Goal: Task Accomplishment & Management: Use online tool/utility

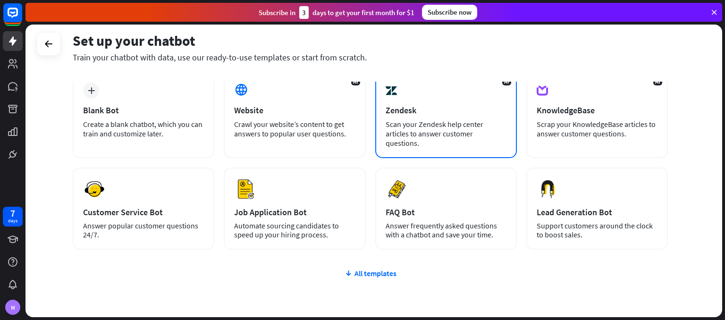
scroll to position [87, 0]
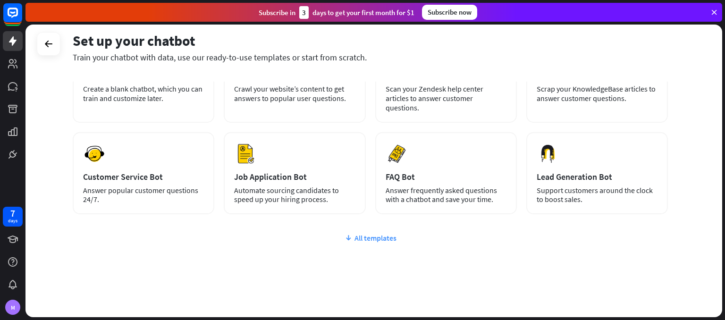
click at [352, 233] on icon at bounding box center [348, 237] width 8 height 9
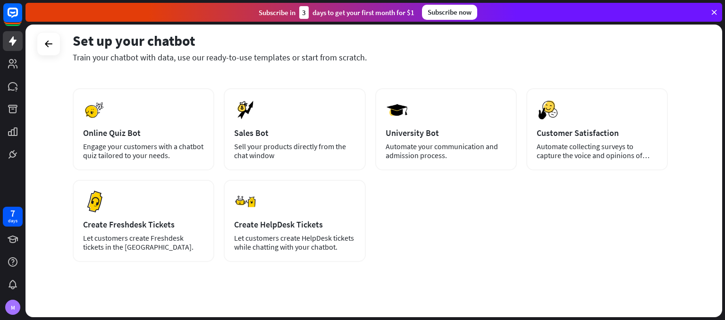
scroll to position [0, 0]
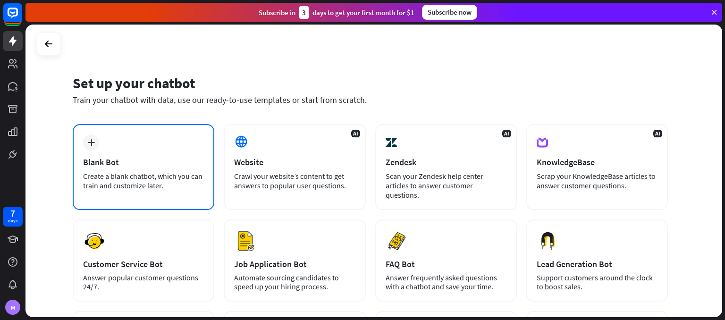
click at [167, 182] on div "Create a blank chatbot, which you can train and customize later." at bounding box center [143, 180] width 121 height 19
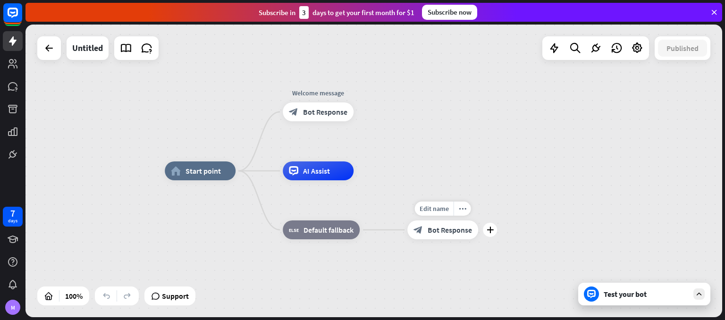
click at [433, 229] on span "Bot Response" at bounding box center [449, 229] width 44 height 9
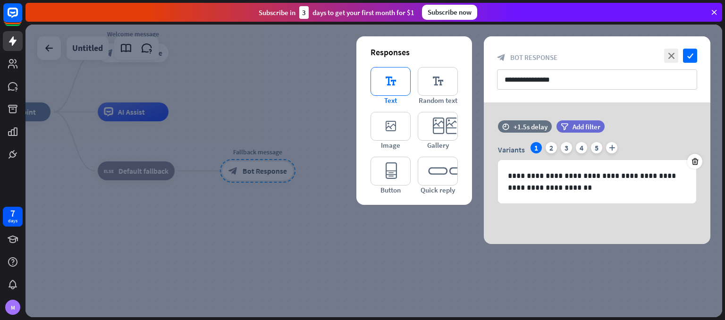
click at [401, 91] on icon "editor_text" at bounding box center [390, 81] width 40 height 29
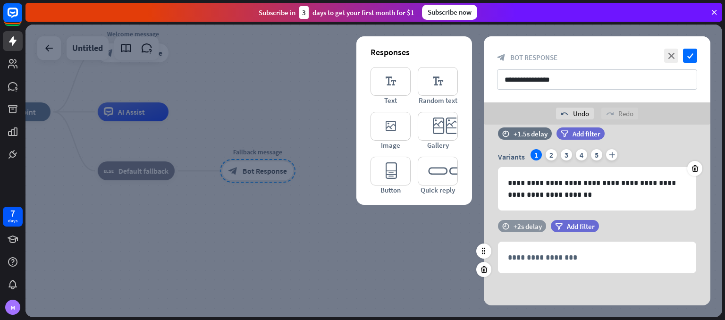
scroll to position [15, 0]
click at [486, 269] on icon at bounding box center [483, 269] width 9 height 8
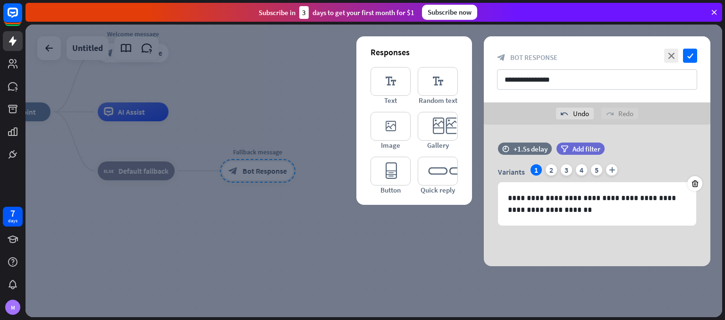
scroll to position [0, 0]
click at [393, 260] on div at bounding box center [373, 171] width 696 height 293
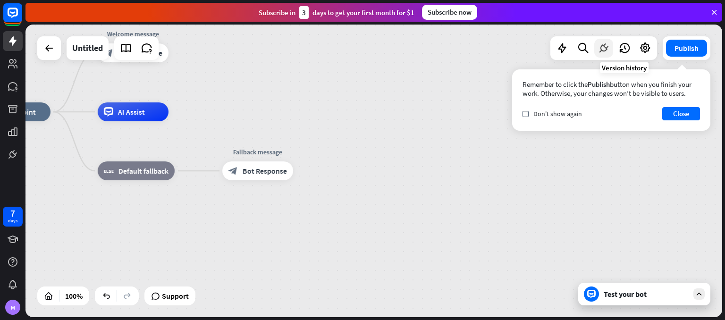
click at [604, 48] on icon at bounding box center [603, 48] width 12 height 12
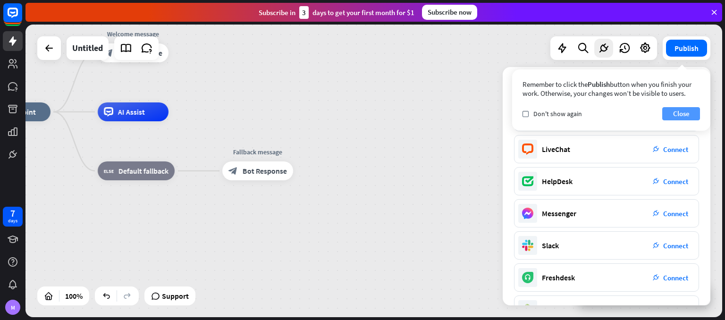
click at [693, 114] on button "Close" at bounding box center [681, 113] width 38 height 13
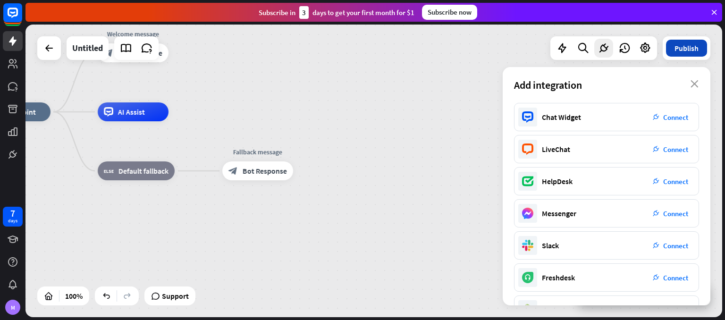
click at [703, 52] on button "Publish" at bounding box center [686, 48] width 41 height 17
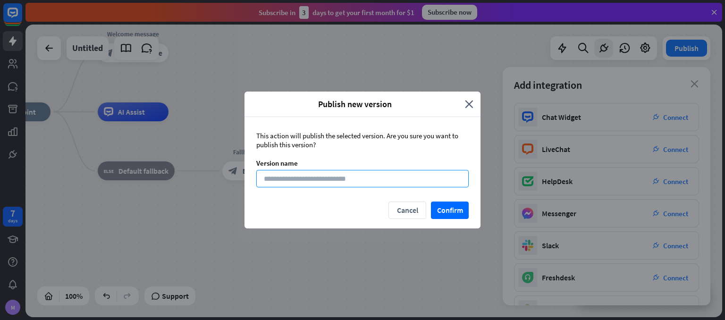
click at [427, 180] on input at bounding box center [362, 178] width 212 height 17
type input "***"
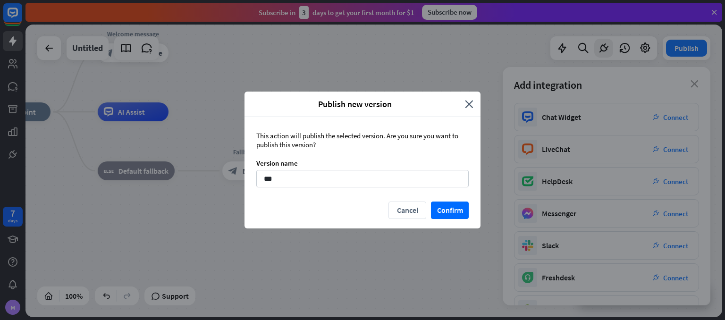
click at [469, 208] on div "Cancel Confirm" at bounding box center [362, 214] width 236 height 27
click at [450, 211] on button "Confirm" at bounding box center [450, 209] width 38 height 17
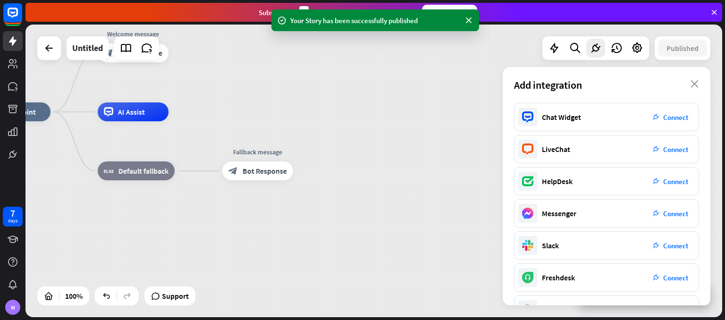
click at [380, 99] on div "home_2 Start point Welcome message block_bot_response Bot Response AI Assist bl…" at bounding box center [373, 171] width 696 height 293
click at [695, 80] on div "Add integration close" at bounding box center [606, 85] width 208 height 36
click at [695, 89] on div "Add integration close" at bounding box center [606, 85] width 208 height 36
click at [697, 82] on icon "close" at bounding box center [694, 84] width 8 height 8
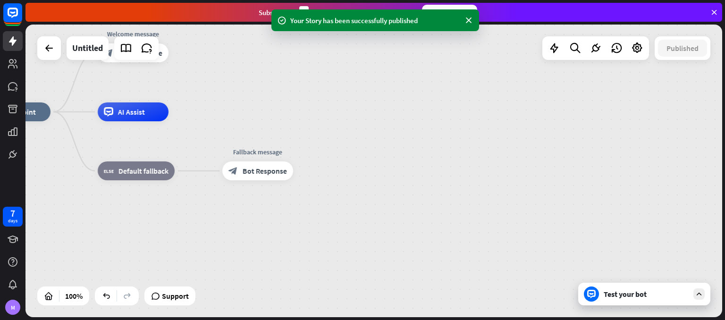
click at [632, 295] on div "Test your bot" at bounding box center [645, 293] width 85 height 9
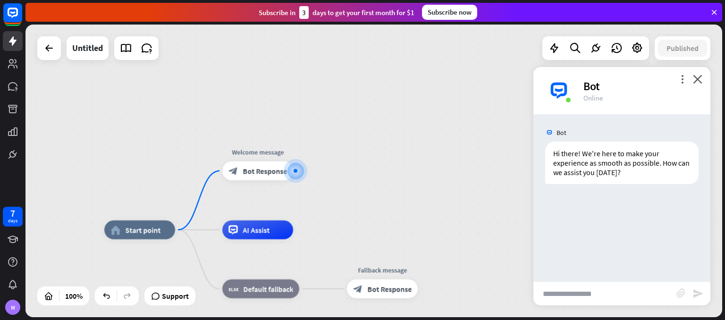
click at [592, 293] on input "text" at bounding box center [604, 294] width 143 height 24
type input "*****"
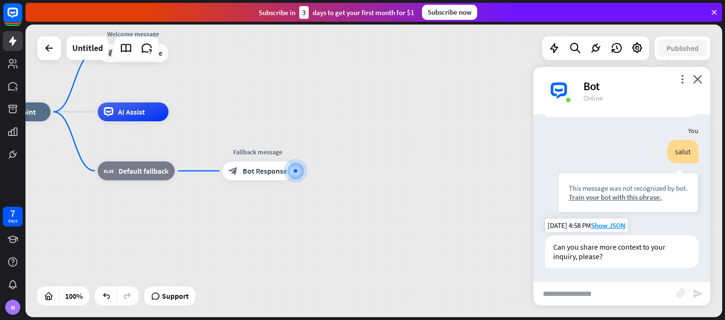
scroll to position [68, 0]
click at [612, 227] on span "Show JSON" at bounding box center [608, 224] width 34 height 9
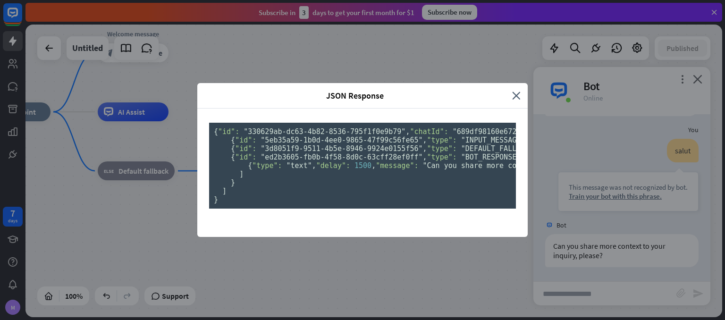
click at [554, 193] on div "JSON Response close { "id": "330629ab-dc63-4b82-8536-795f1f0e9b79" , "chatId": …" at bounding box center [362, 160] width 725 height 320
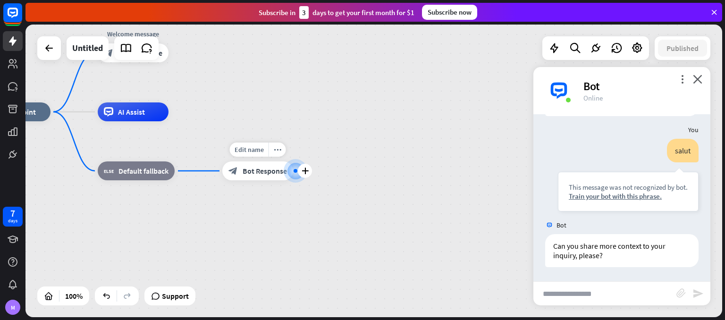
click at [293, 173] on div at bounding box center [294, 170] width 21 height 21
click at [302, 173] on icon "plus" at bounding box center [304, 170] width 7 height 7
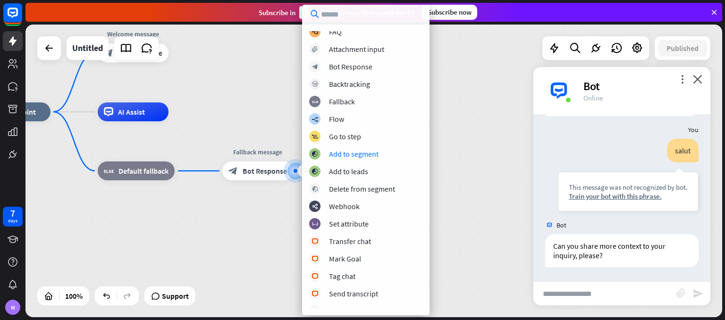
scroll to position [0, 0]
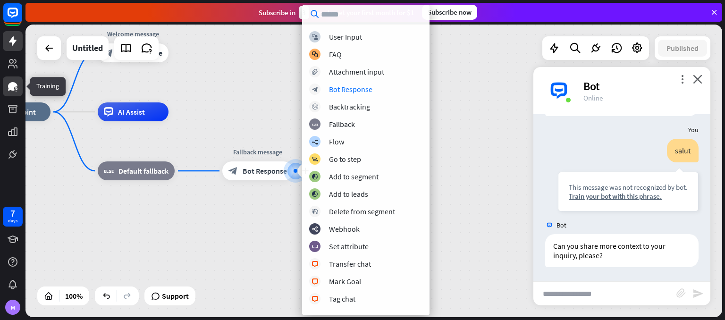
click at [5, 88] on link at bounding box center [13, 86] width 20 height 20
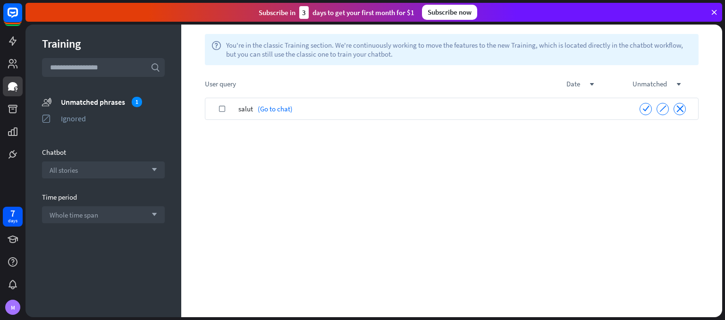
click at [347, 104] on div "salut (Go to chat)" at bounding box center [432, 109] width 389 height 22
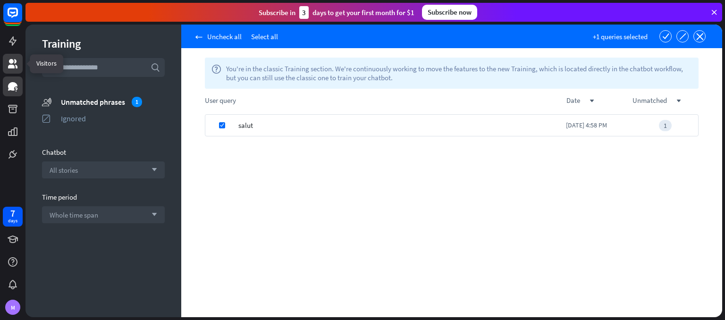
click at [20, 69] on link at bounding box center [13, 64] width 20 height 20
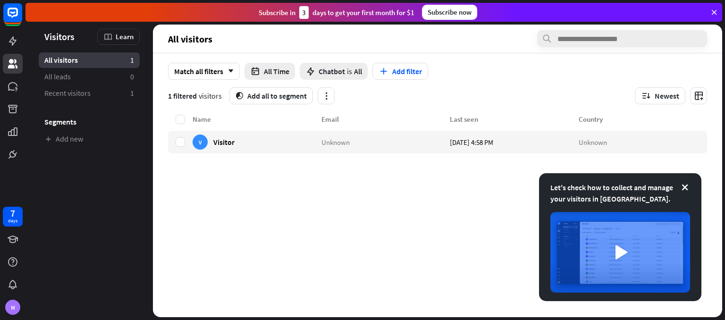
click at [3, 38] on div at bounding box center [12, 82] width 25 height 164
click at [14, 47] on link at bounding box center [13, 41] width 20 height 20
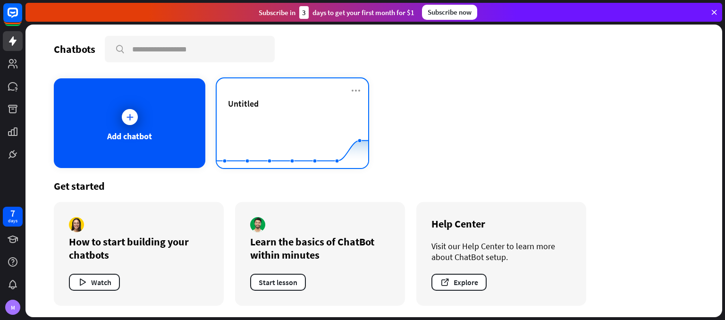
click at [290, 103] on div "Untitled" at bounding box center [292, 103] width 129 height 11
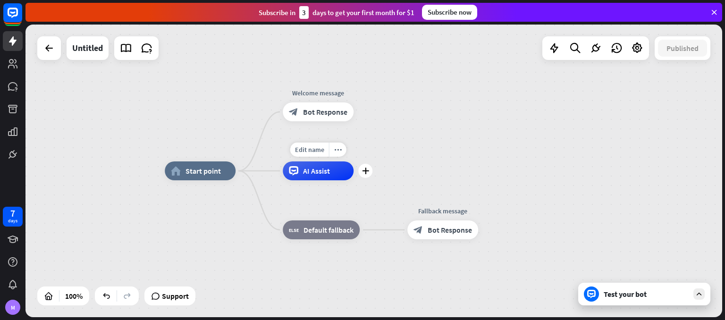
click at [319, 173] on span "AI Assist" at bounding box center [316, 170] width 27 height 9
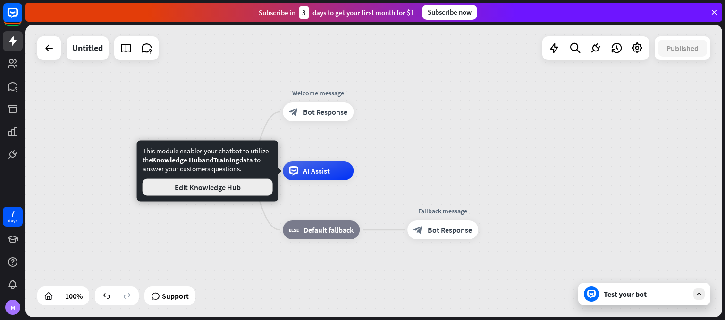
click at [229, 190] on button "Edit Knowledge Hub" at bounding box center [207, 187] width 130 height 17
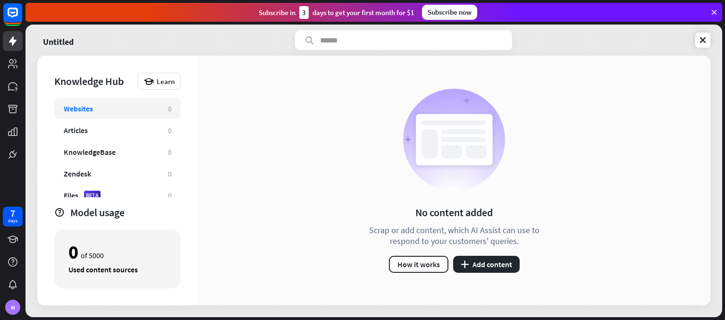
scroll to position [8, 0]
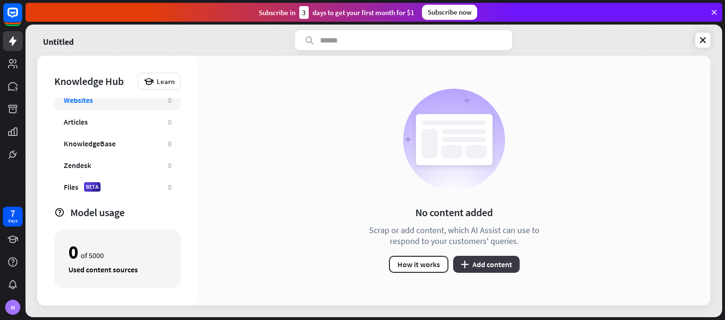
click at [505, 264] on button "plus Add content" at bounding box center [486, 264] width 67 height 17
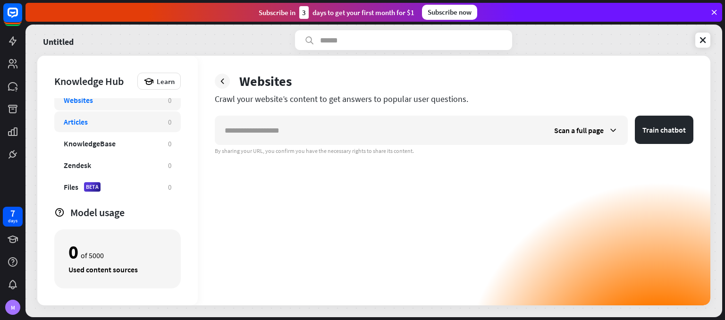
click at [150, 120] on div "Articles" at bounding box center [111, 121] width 95 height 9
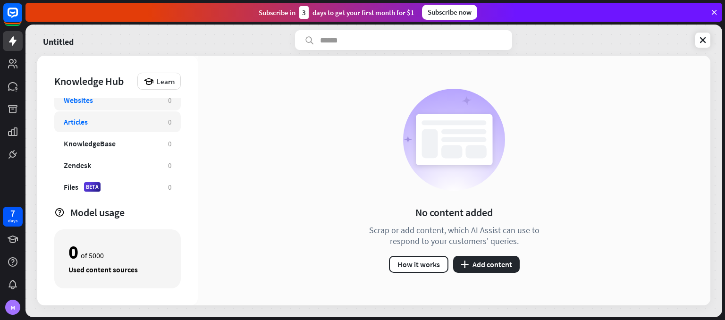
click at [154, 107] on div "Websites 0" at bounding box center [117, 100] width 126 height 21
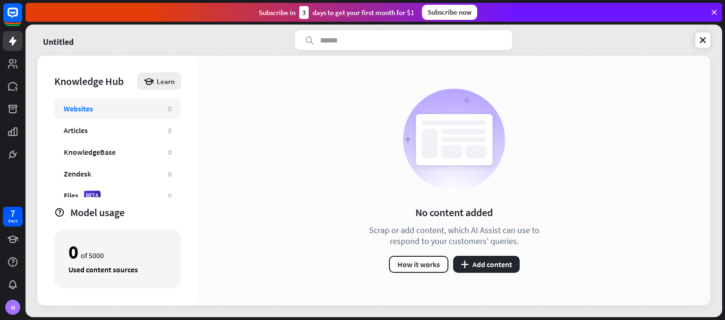
click at [165, 86] on div "Learn" at bounding box center [158, 81] width 43 height 17
click at [180, 110] on div "Get started with Knowledge Hub" at bounding box center [200, 107] width 108 height 18
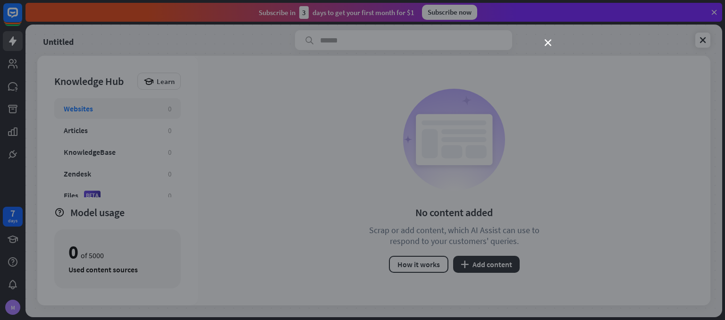
click at [131, 150] on div "close" at bounding box center [362, 160] width 725 height 320
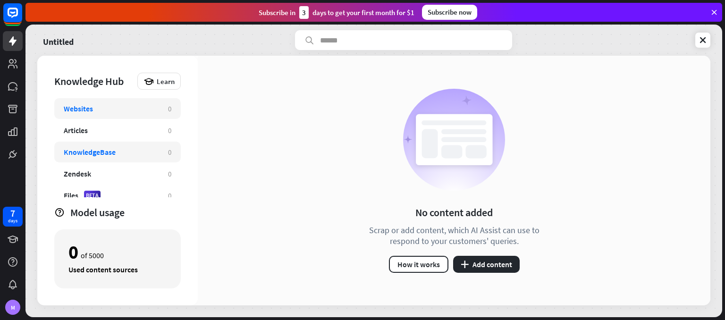
scroll to position [8, 0]
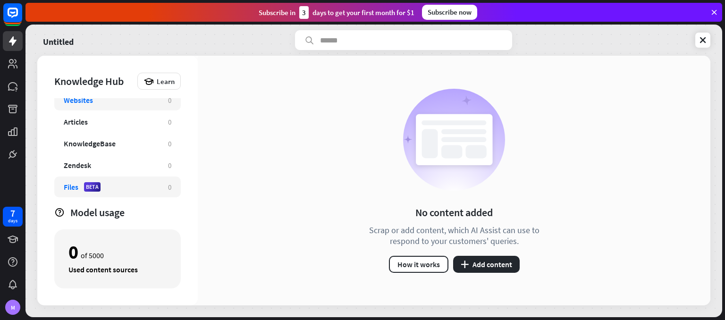
click at [91, 186] on div "BETA" at bounding box center [92, 186] width 17 height 9
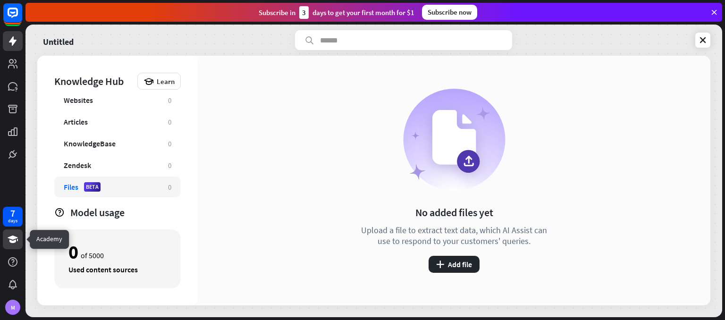
click at [7, 241] on link at bounding box center [13, 239] width 20 height 20
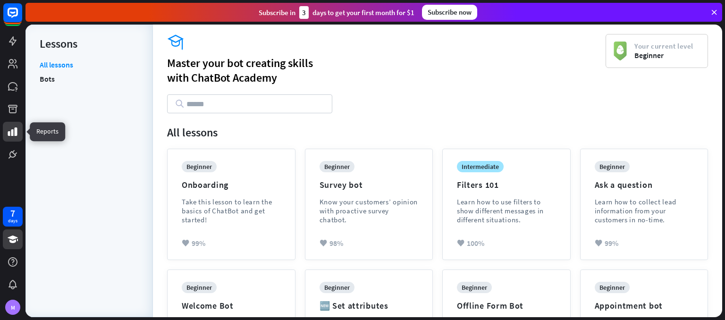
click at [15, 123] on link at bounding box center [13, 132] width 20 height 20
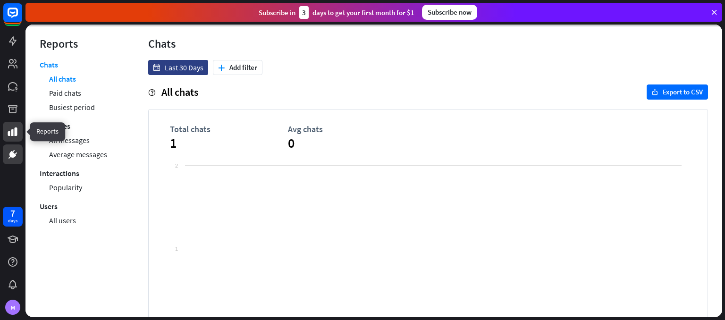
click at [18, 148] on link at bounding box center [13, 154] width 20 height 20
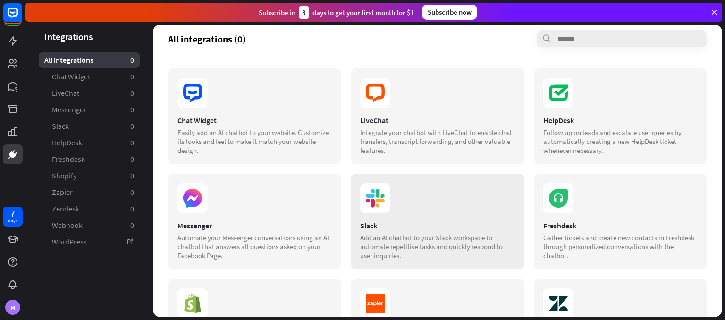
scroll to position [177, 0]
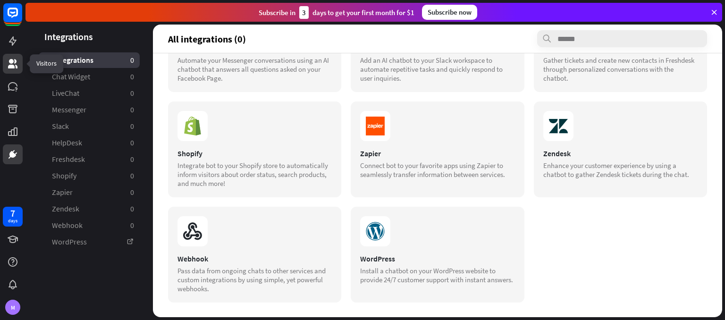
click at [16, 61] on icon at bounding box center [12, 63] width 9 height 9
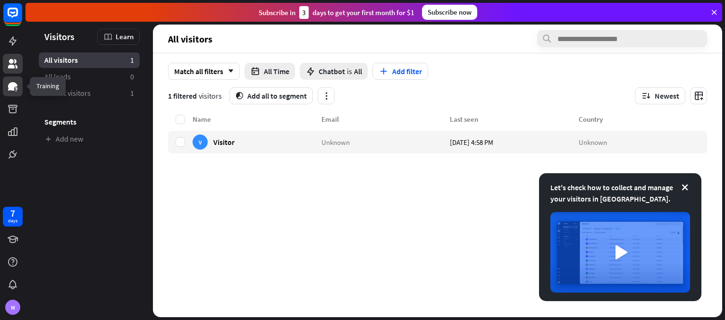
click at [12, 95] on link at bounding box center [13, 86] width 20 height 20
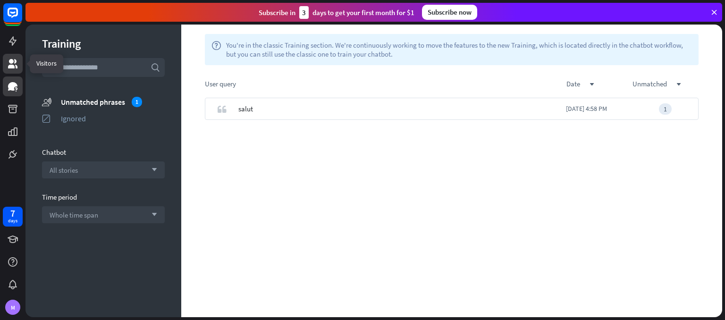
click at [19, 65] on link at bounding box center [13, 64] width 20 height 20
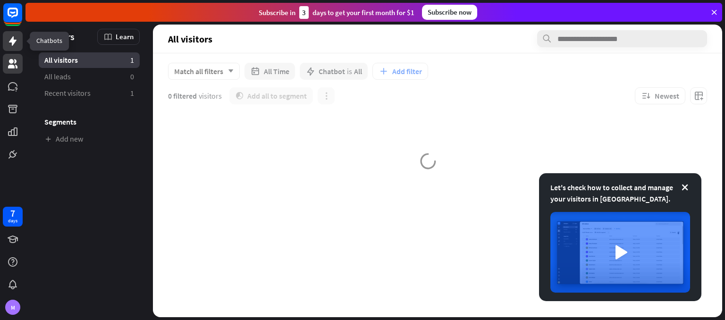
click at [22, 44] on link at bounding box center [13, 41] width 20 height 20
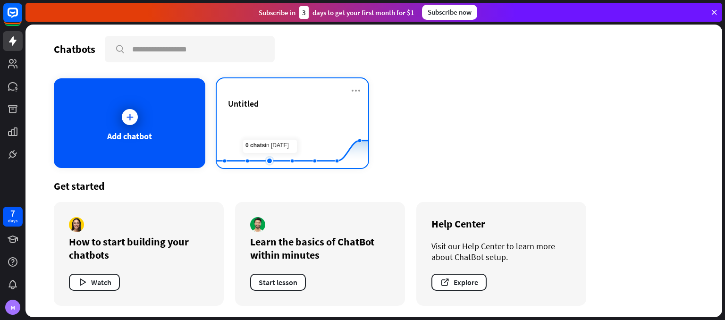
click at [280, 135] on rect at bounding box center [292, 145] width 151 height 59
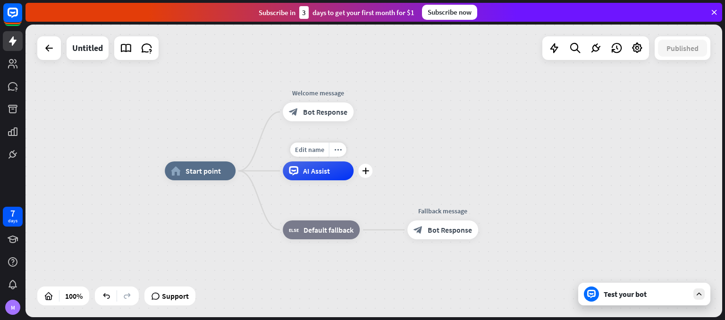
click at [323, 169] on span "AI Assist" at bounding box center [316, 170] width 27 height 9
click at [335, 148] on icon "more_horiz" at bounding box center [338, 149] width 8 height 7
click at [373, 186] on div "home_2 Start point Welcome message block_bot_response Bot Response AI Assist bl…" at bounding box center [513, 317] width 696 height 293
click at [367, 173] on icon "plus" at bounding box center [365, 170] width 7 height 7
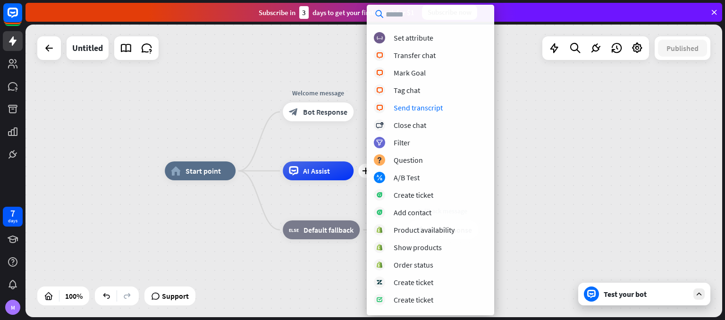
scroll to position [188, 0]
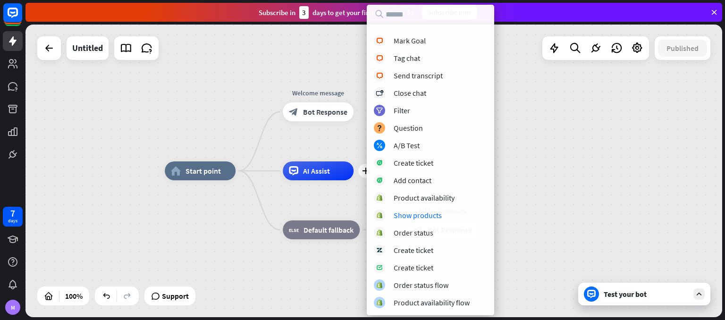
click at [546, 171] on div "home_2 Start point Welcome message block_bot_response Bot Response plus AI Assi…" at bounding box center [373, 171] width 696 height 293
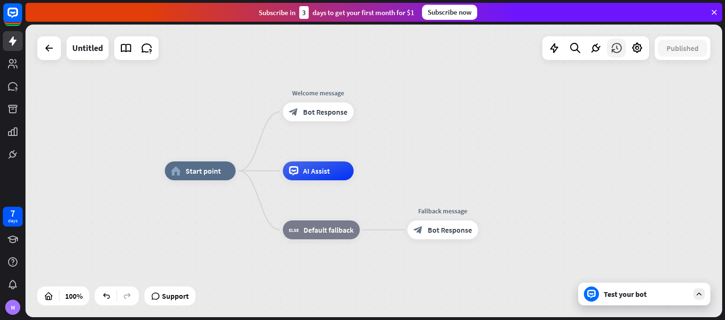
click at [621, 48] on icon at bounding box center [616, 48] width 12 height 12
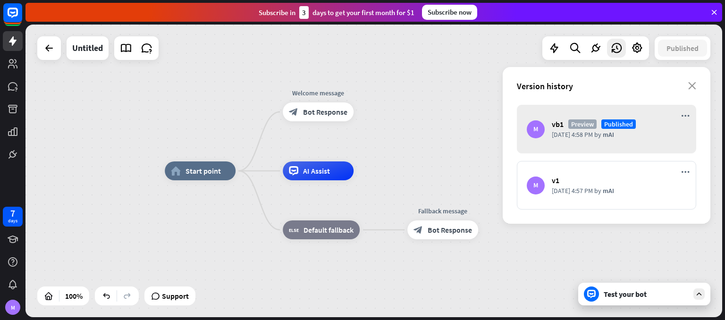
click at [694, 111] on div "M vb1 [GEOGRAPHIC_DATA] Published [DATE] 4:58 PM by mAI" at bounding box center [606, 129] width 179 height 49
click at [684, 117] on icon "more_horiz" at bounding box center [685, 116] width 8 height 8
